Goal: Task Accomplishment & Management: Manage account settings

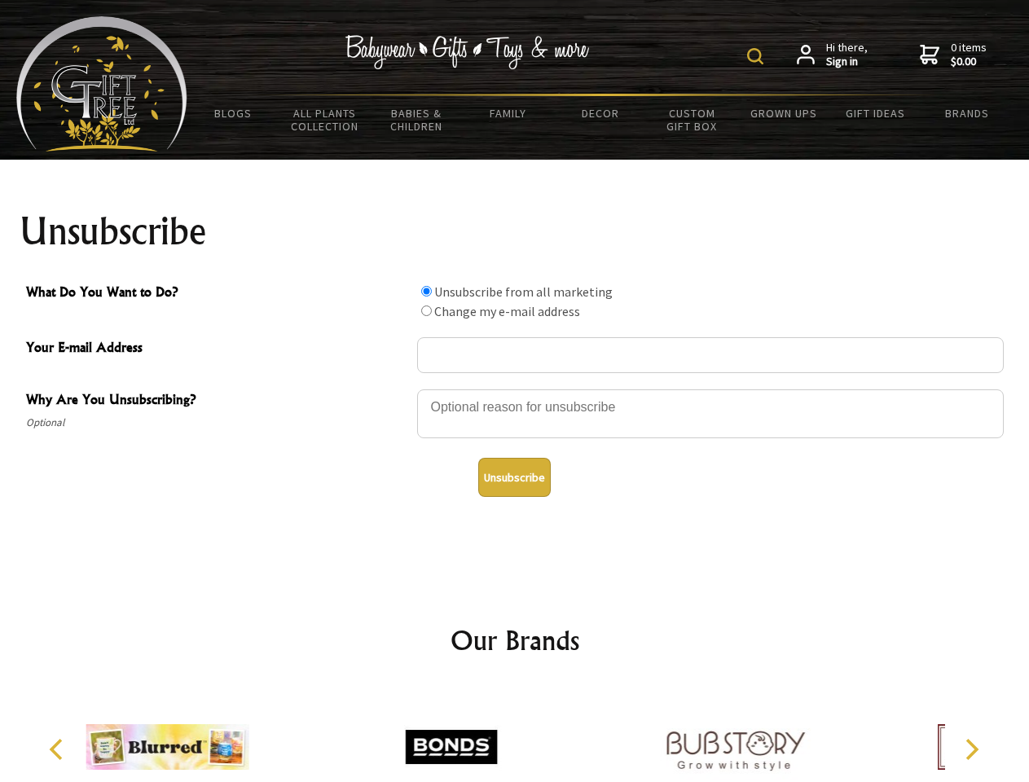
click at [758, 56] on img at bounding box center [755, 56] width 16 height 16
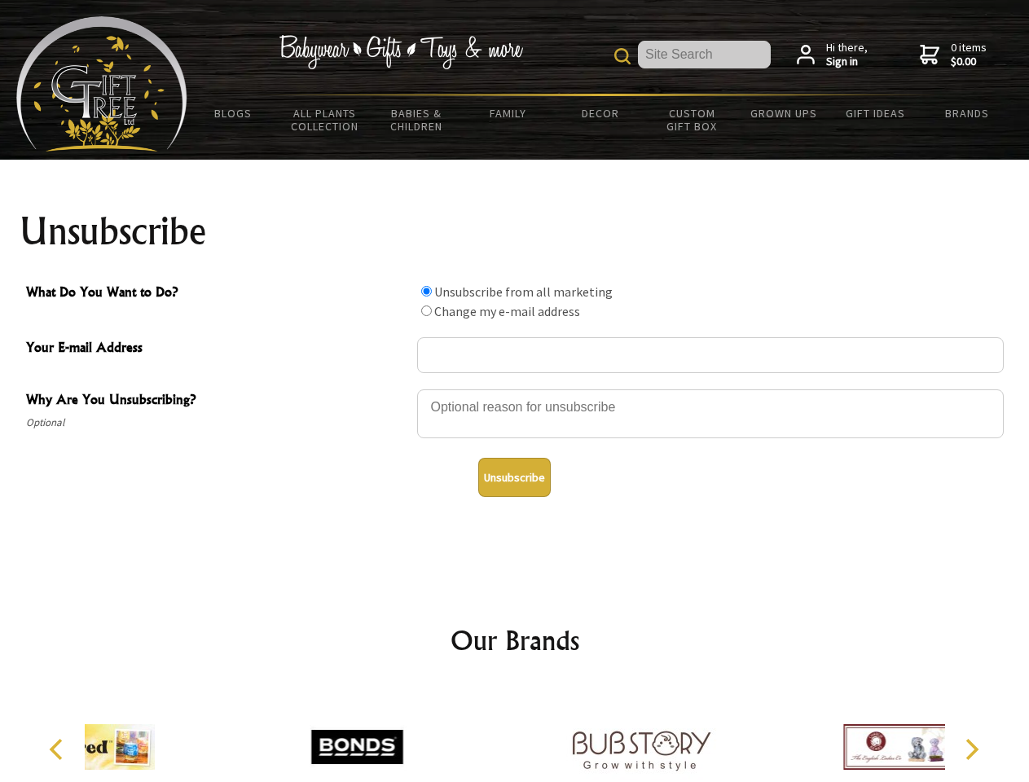
click at [515, 389] on div at bounding box center [710, 416] width 587 height 57
click at [426, 291] on input "What Do You Want to Do?" at bounding box center [426, 291] width 11 height 11
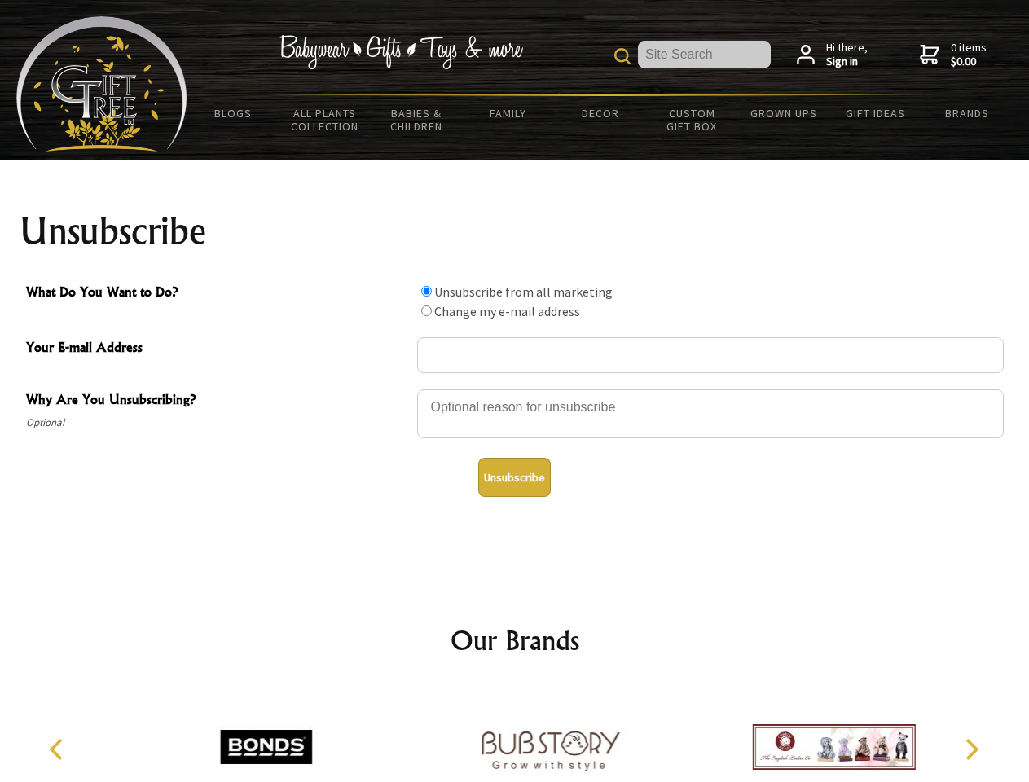
click at [426, 310] on input "What Do You Want to Do?" at bounding box center [426, 310] width 11 height 11
radio input "true"
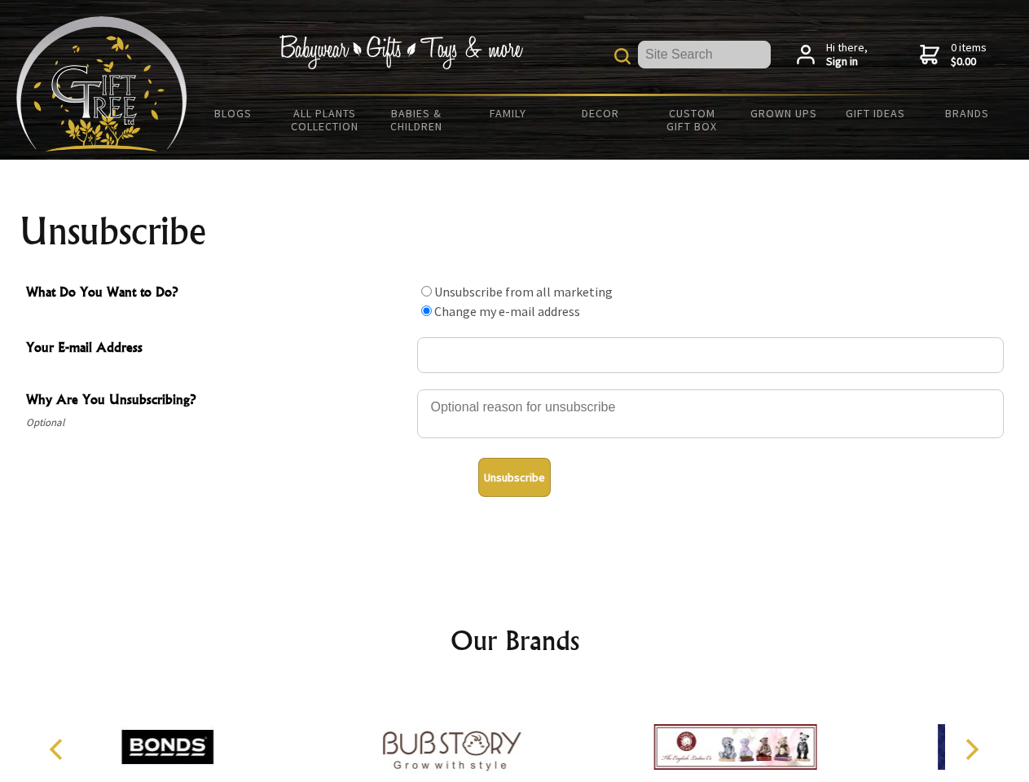
click at [514, 477] on button "Unsubscribe" at bounding box center [514, 477] width 73 height 39
click at [515, 734] on div at bounding box center [452, 749] width 284 height 127
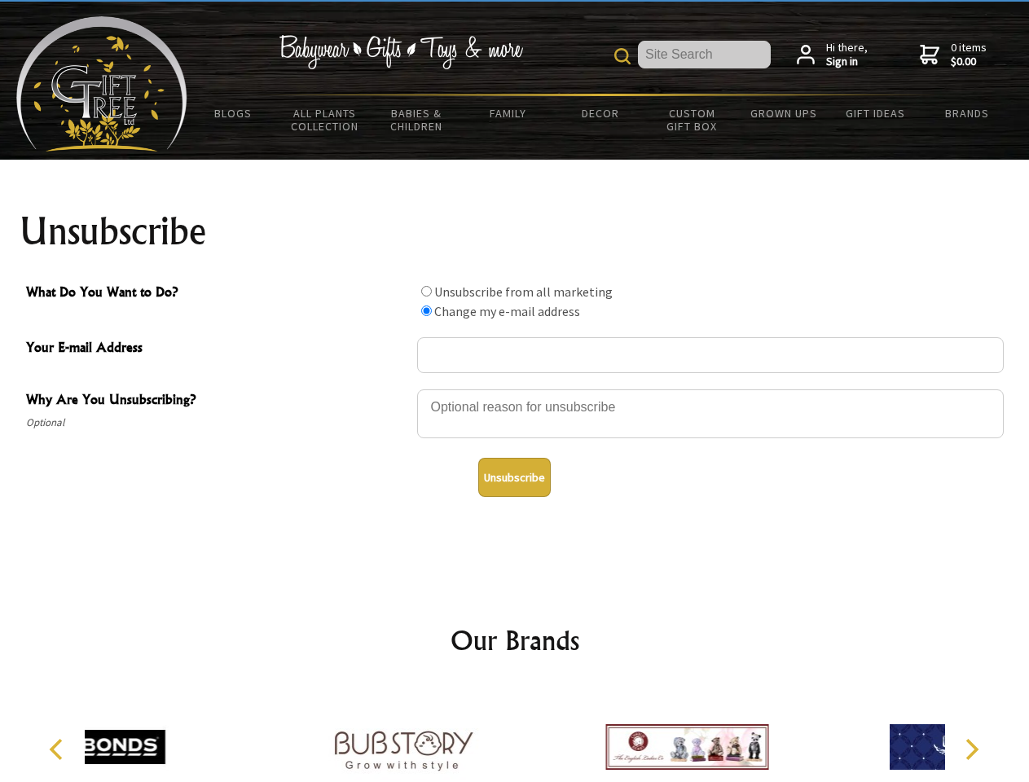
click at [59, 749] on icon "Previous" at bounding box center [57, 749] width 21 height 21
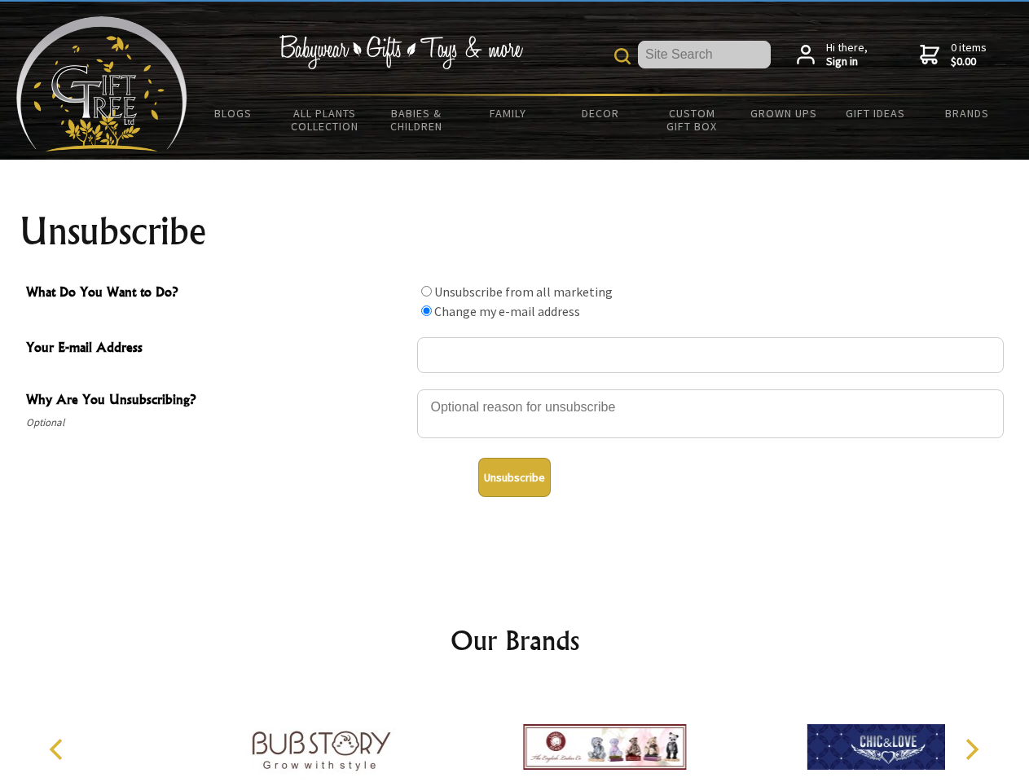
click at [971, 749] on icon "Next" at bounding box center [970, 749] width 21 height 21
